Goal: Navigation & Orientation: Find specific page/section

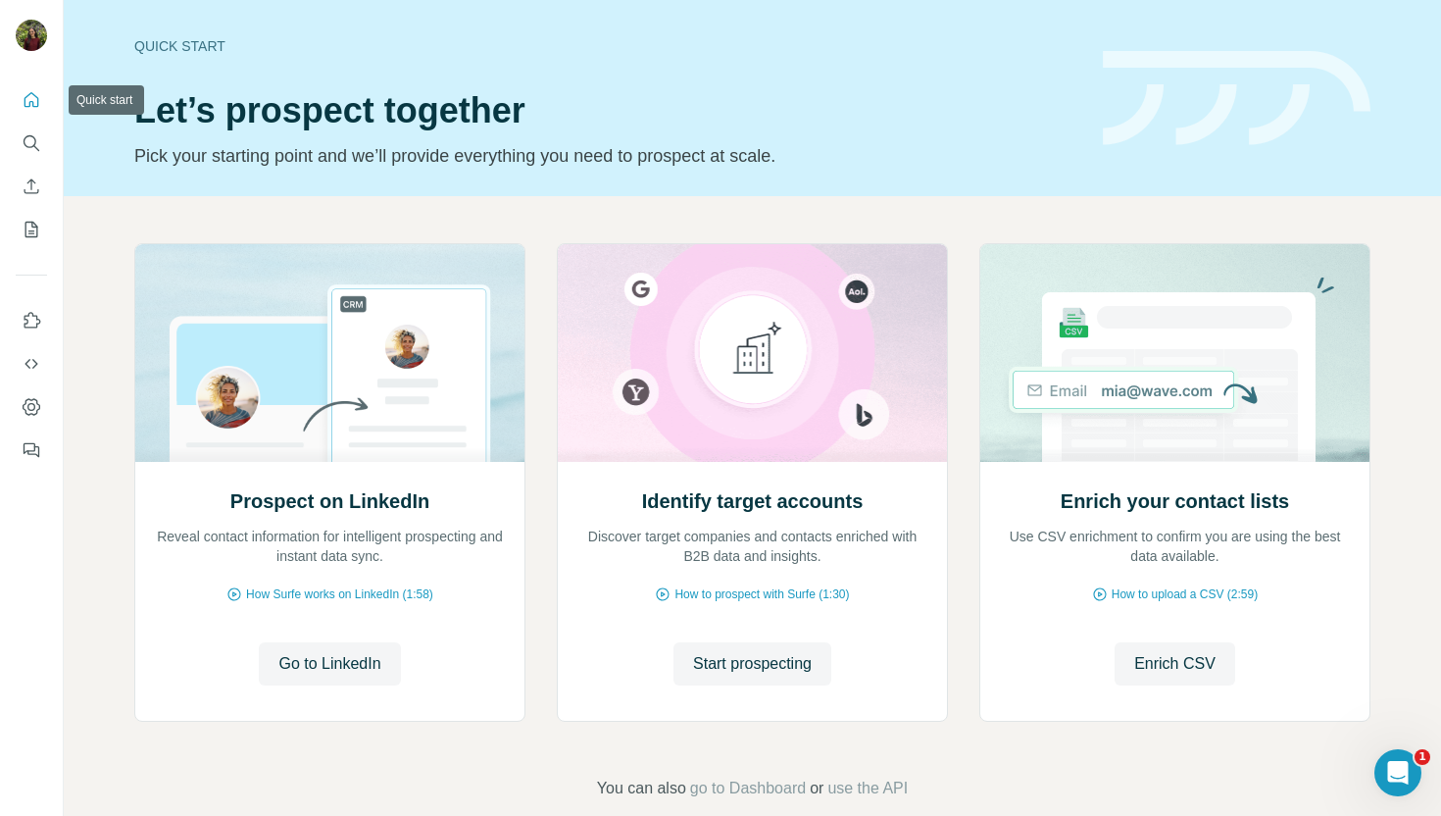
click at [32, 108] on icon "Quick start" at bounding box center [32, 100] width 20 height 20
click at [29, 311] on icon "Use Surfe on LinkedIn" at bounding box center [32, 321] width 20 height 20
click at [22, 233] on icon "My lists" at bounding box center [32, 230] width 20 height 20
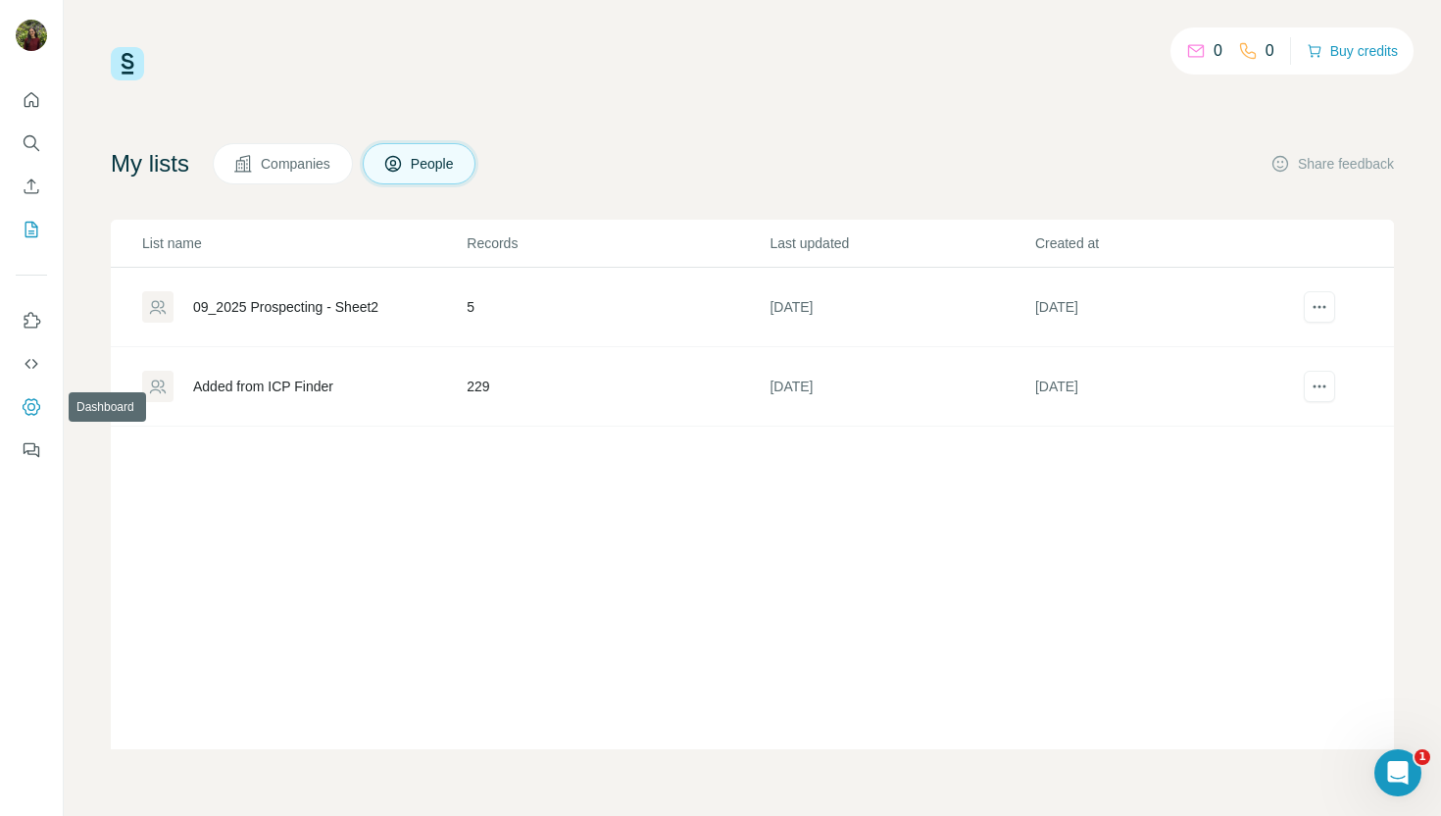
click at [33, 402] on icon "Dashboard" at bounding box center [32, 407] width 20 height 20
click at [30, 83] on button "Quick start" at bounding box center [31, 99] width 31 height 35
